Goal: Transaction & Acquisition: Book appointment/travel/reservation

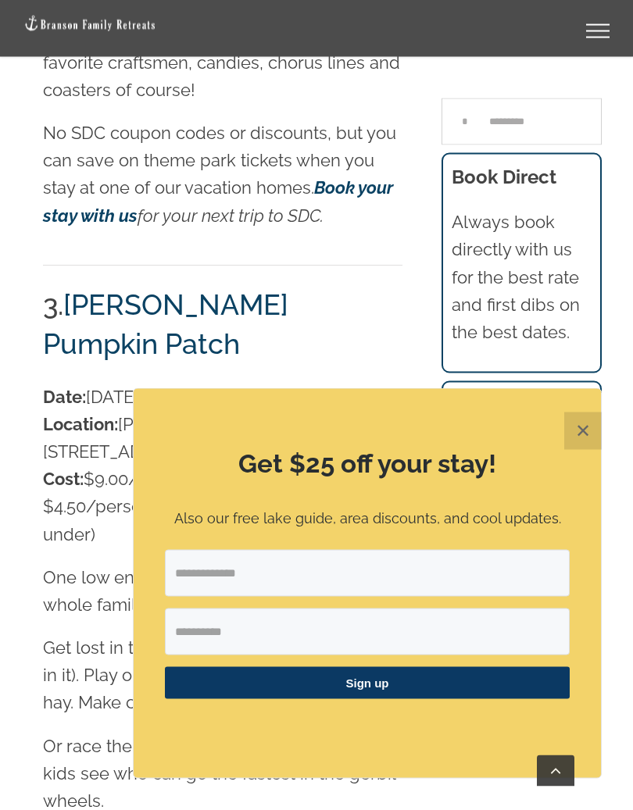
click at [591, 427] on button "✕" at bounding box center [582, 430] width 37 height 37
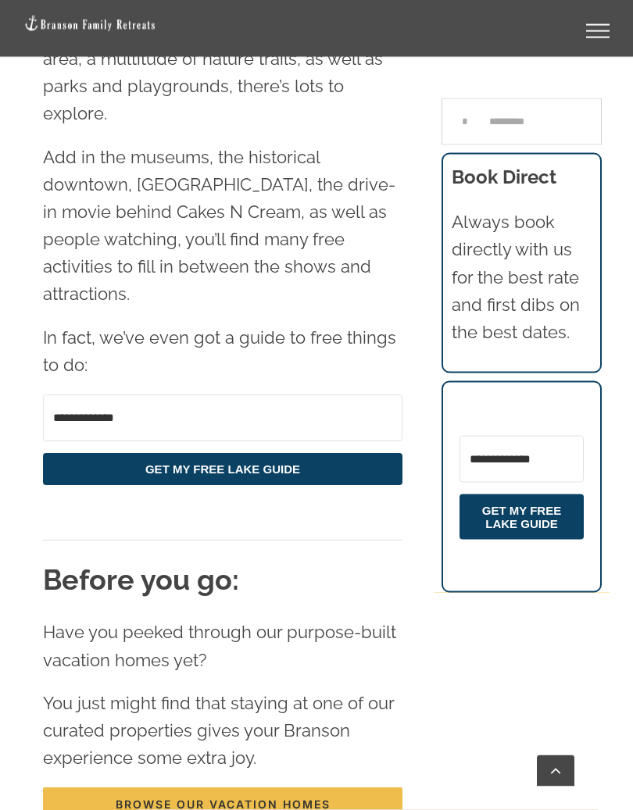
scroll to position [5767, 0]
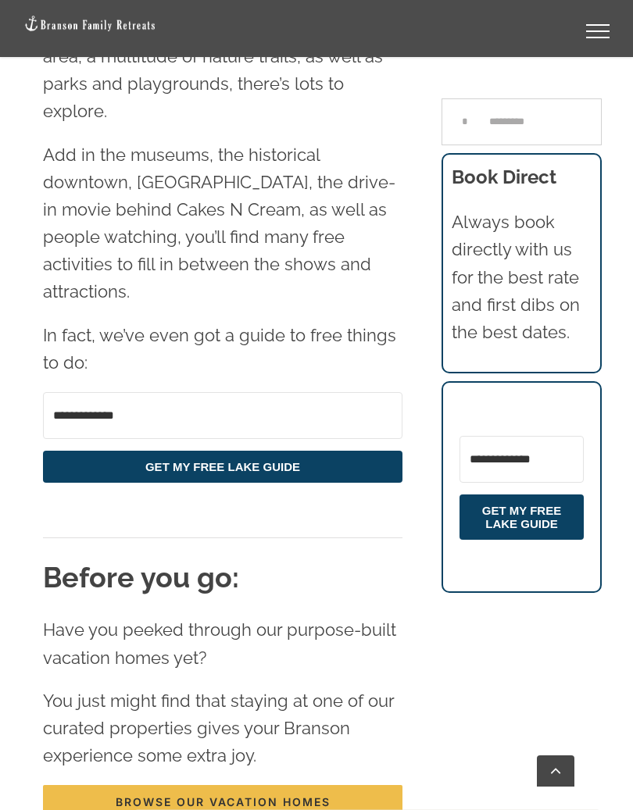
click at [380, 752] on link "Browse our vacation homes" at bounding box center [222, 802] width 359 height 34
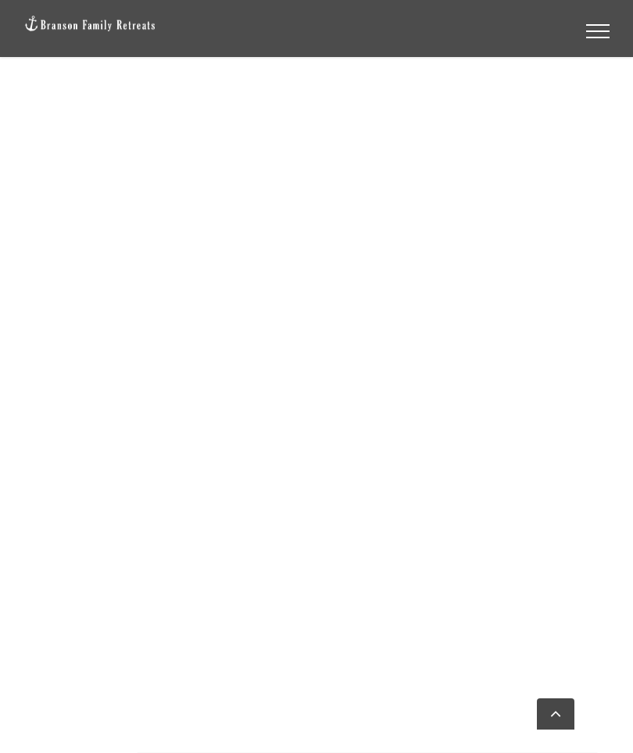
scroll to position [1000, 0]
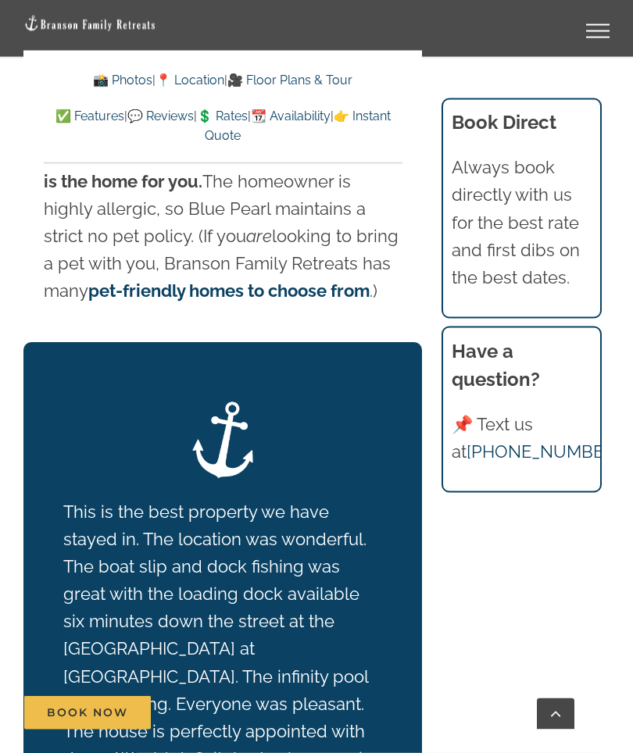
scroll to position [2608, 0]
click at [306, 293] on strong "pet-friendly homes to choose from" at bounding box center [228, 290] width 281 height 20
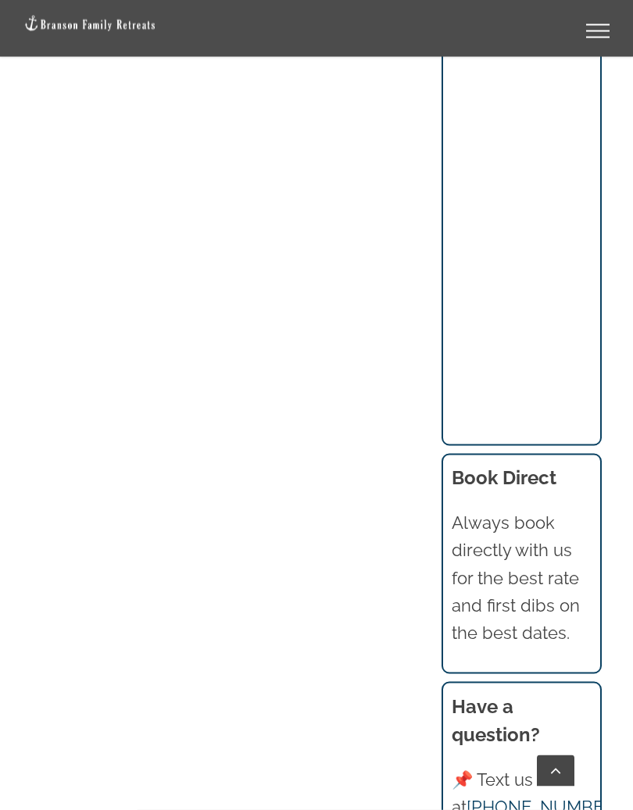
scroll to position [3201, 0]
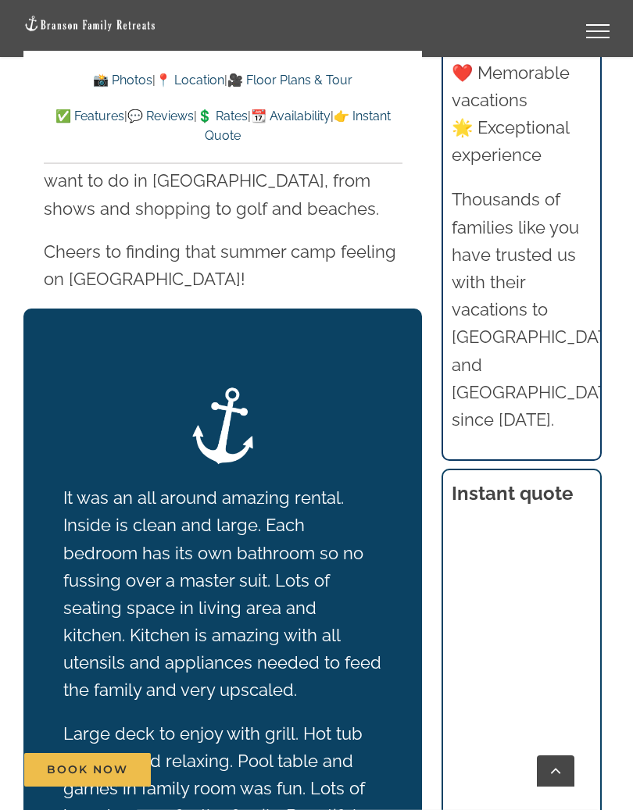
scroll to position [3632, 0]
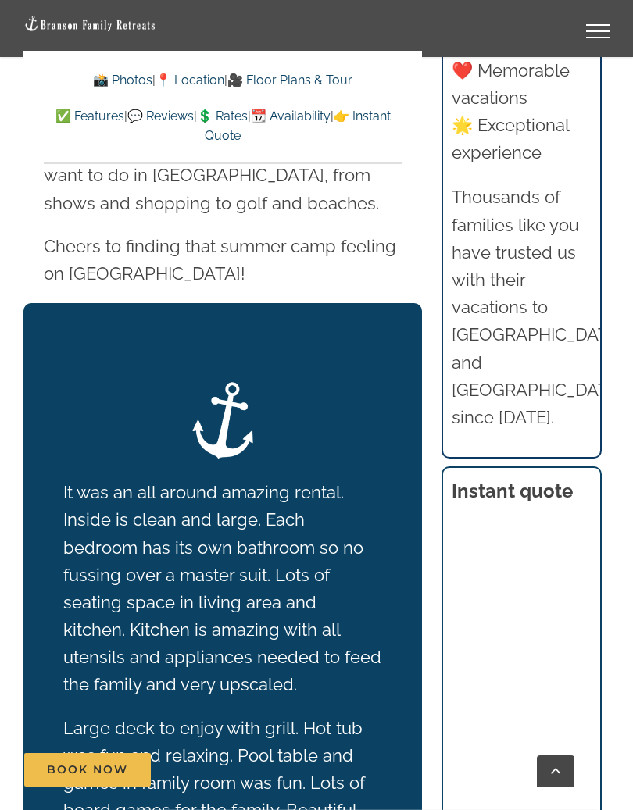
click at [534, 752] on div "Book Now" at bounding box center [328, 770] width 609 height 34
click at [537, 752] on link "Go to Top" at bounding box center [555, 770] width 37 height 31
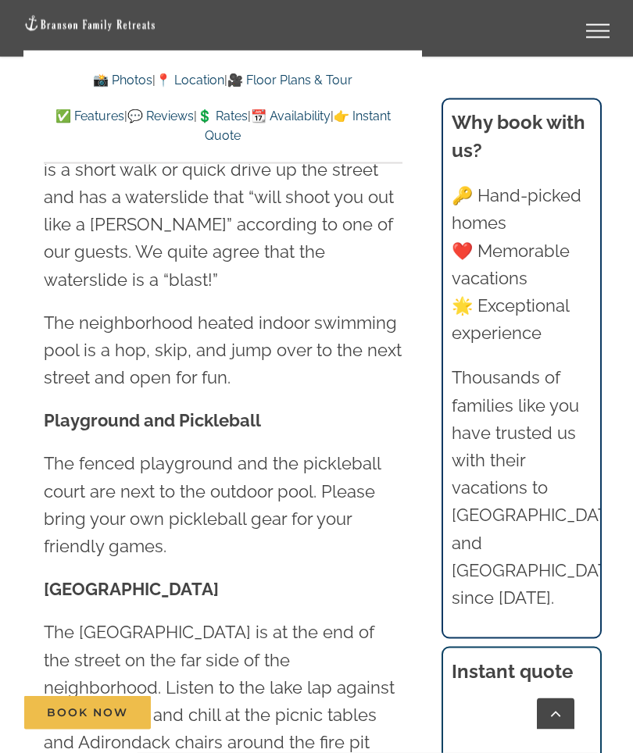
scroll to position [4952, 0]
click at [193, 99] on div "📸 Photos | 📍 Location | 🎥 Floor Plans & Tour ✅ Features | 💬 Reviews | 💲 Rates |…" at bounding box center [223, 108] width 359 height 76
click at [210, 77] on link "📍 Location" at bounding box center [189, 80] width 69 height 15
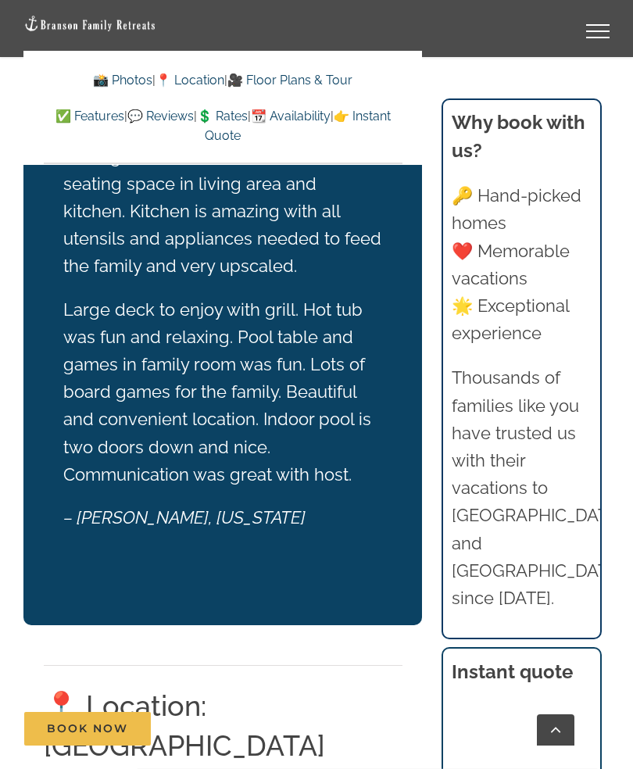
scroll to position [3987, 0]
